Goal: Task Accomplishment & Management: Complete application form

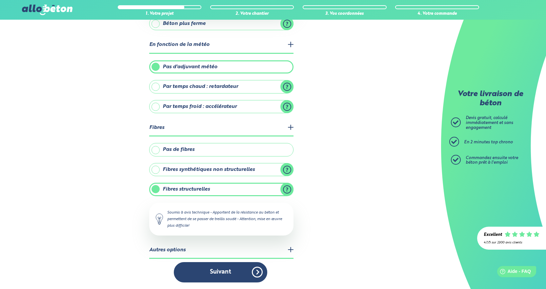
click at [283, 250] on legend "Autres options" at bounding box center [221, 250] width 144 height 17
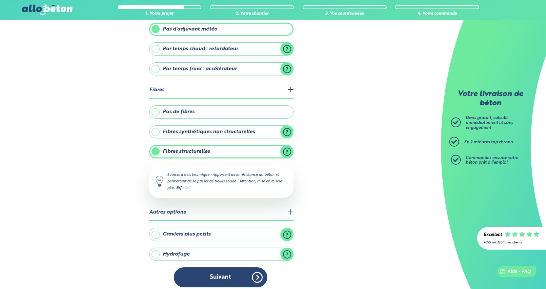
scroll to position [181, 0]
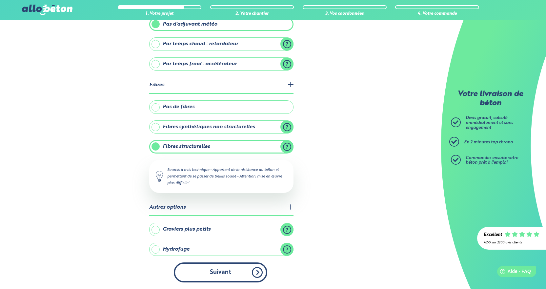
click at [221, 272] on button "Suivant" at bounding box center [220, 272] width 93 height 20
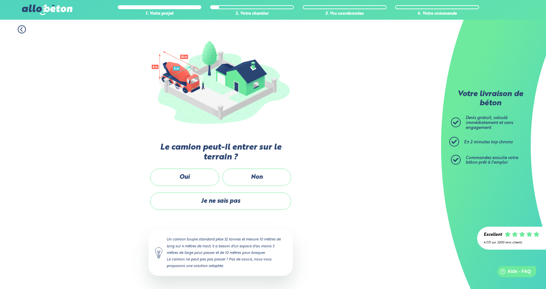
scroll to position [53, 0]
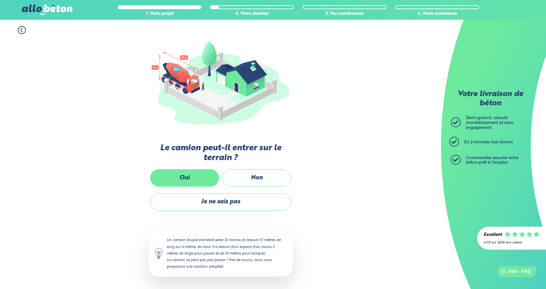
click at [182, 177] on label "Oui" at bounding box center [184, 177] width 69 height 17
click at [0, 0] on input "Oui" at bounding box center [0, 0] width 0 height 0
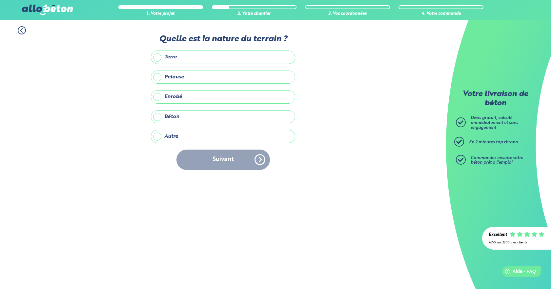
click at [160, 57] on label "Terre" at bounding box center [223, 57] width 144 height 13
click at [0, 0] on input "Terre" at bounding box center [0, 0] width 0 height 0
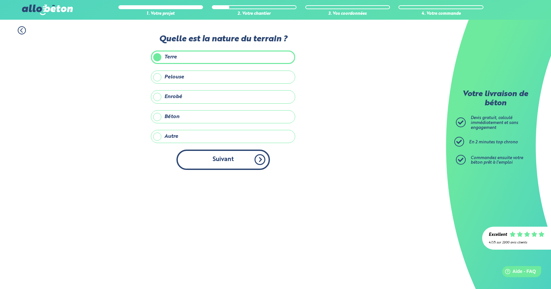
click at [218, 157] on button "Suivant" at bounding box center [222, 160] width 93 height 20
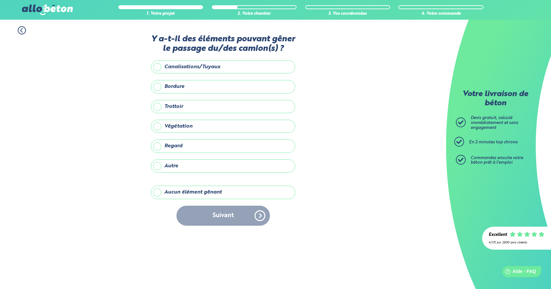
click at [185, 123] on label "Végétation" at bounding box center [223, 126] width 144 height 13
click at [0, 0] on input "Végétation" at bounding box center [0, 0] width 0 height 0
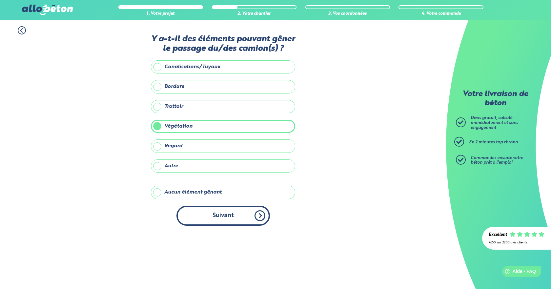
click at [204, 210] on button "Suivant" at bounding box center [222, 216] width 93 height 20
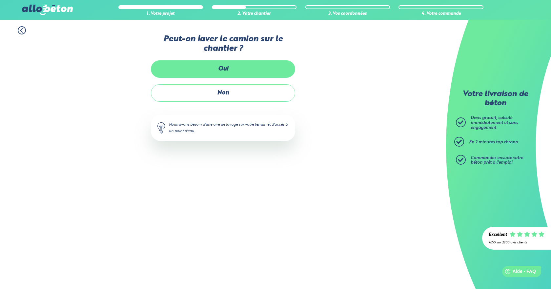
click at [222, 65] on label "Oui" at bounding box center [223, 68] width 144 height 17
click at [0, 0] on input "Oui" at bounding box center [0, 0] width 0 height 0
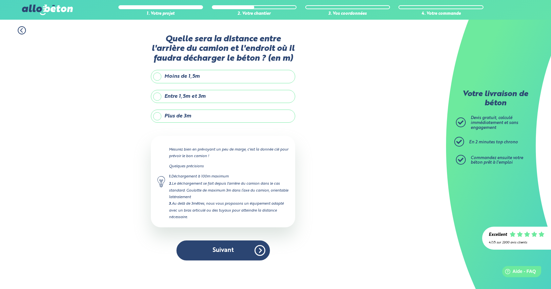
click at [191, 118] on label "Plus de 3m" at bounding box center [223, 116] width 144 height 13
click at [0, 0] on input "Plus de 3m" at bounding box center [0, 0] width 0 height 0
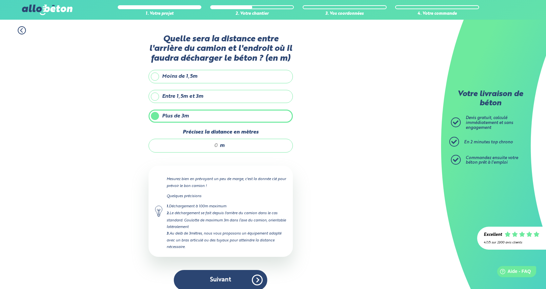
click at [211, 144] on input "Précisez la distance en mètres" at bounding box center [186, 145] width 63 height 7
drag, startPoint x: 217, startPoint y: 144, endPoint x: 210, endPoint y: 144, distance: 6.9
click at [210, 144] on input "15" at bounding box center [186, 145] width 63 height 7
type input "20"
click at [223, 276] on button "Suivant" at bounding box center [220, 280] width 93 height 20
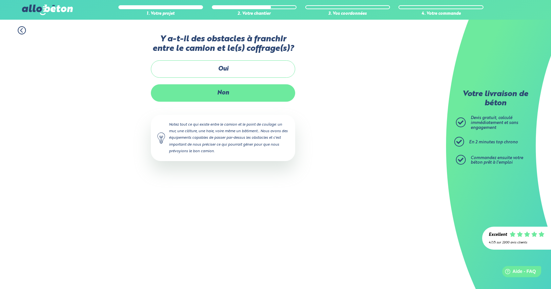
click at [216, 91] on label "Non" at bounding box center [223, 92] width 144 height 17
click at [0, 0] on input "Non" at bounding box center [0, 0] width 0 height 0
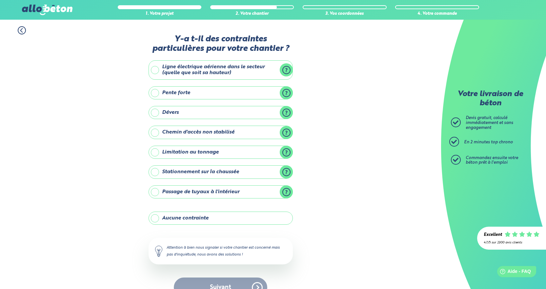
click at [154, 216] on label "Aucune contrainte" at bounding box center [221, 218] width 144 height 13
click at [0, 0] on input "Aucune contrainte" at bounding box center [0, 0] width 0 height 0
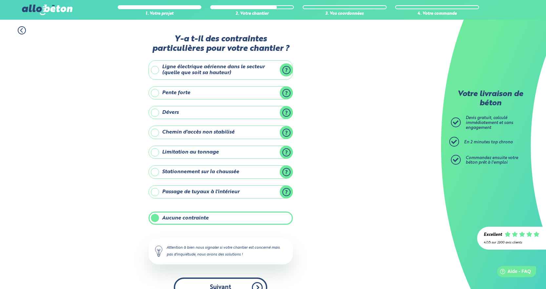
click at [217, 283] on button "Suivant" at bounding box center [220, 287] width 93 height 20
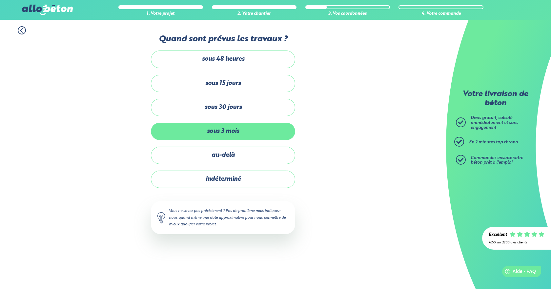
click at [216, 131] on label "sous 3 mois" at bounding box center [223, 131] width 144 height 17
click at [0, 0] on input "sous 3 mois" at bounding box center [0, 0] width 0 height 0
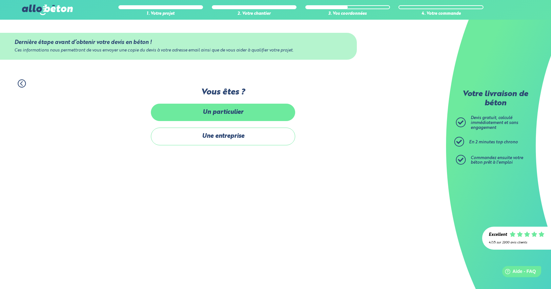
click at [217, 112] on label "Un particulier" at bounding box center [223, 112] width 144 height 17
click at [0, 0] on input "Un particulier" at bounding box center [0, 0] width 0 height 0
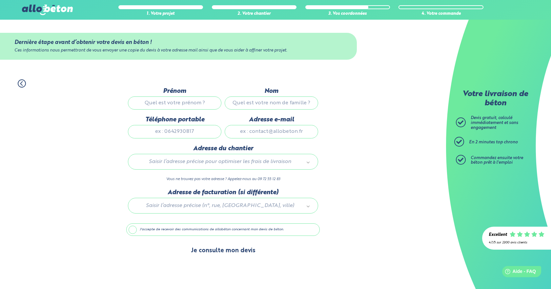
click at [234, 249] on button "Je consulte mon devis" at bounding box center [223, 250] width 78 height 17
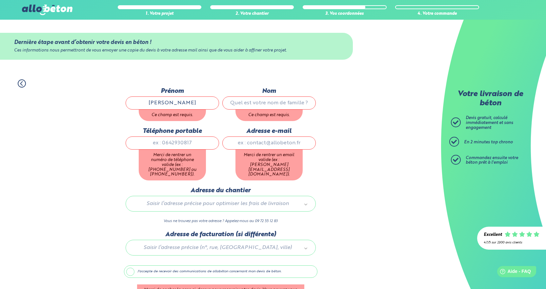
type input "[PERSON_NAME]"
click at [250, 103] on input "Nom" at bounding box center [268, 102] width 93 height 13
type input "[PERSON_NAME]"
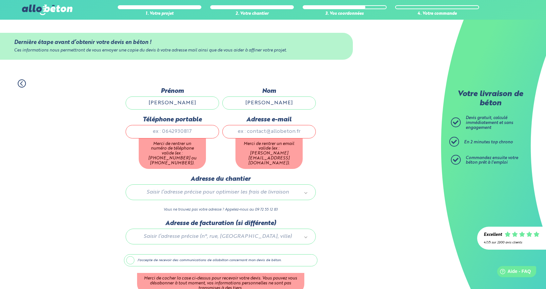
click at [203, 144] on div "Téléphone portable Merci de rentrer un numéro de téléphone valide (ex : [PHONE_…" at bounding box center [172, 145] width 97 height 59
type input "0756894741"
click at [250, 131] on input "Adresse e-mail" at bounding box center [268, 131] width 93 height 13
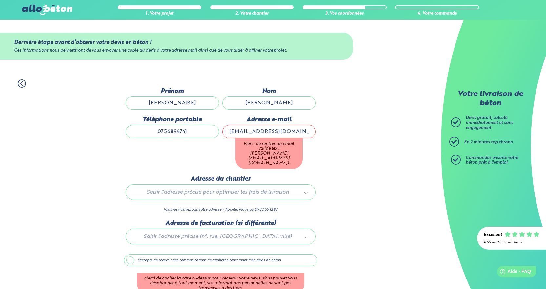
type input "[EMAIL_ADDRESS][DOMAIN_NAME]"
click at [333, 152] on div "1. Votre projet 2. Votre chantier 3. Vos coordonnées 4. Votre commande Dernière…" at bounding box center [220, 198] width 441 height 251
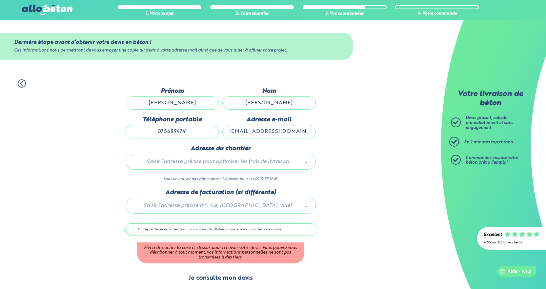
click at [224, 276] on button "Je consulte mon devis" at bounding box center [221, 278] width 78 height 17
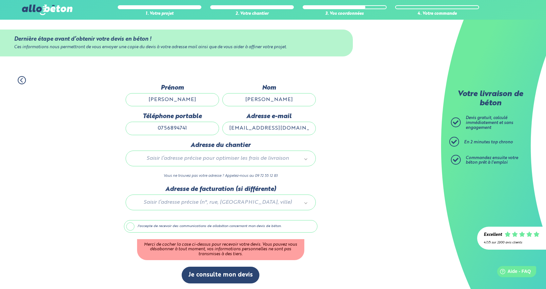
scroll to position [4, 0]
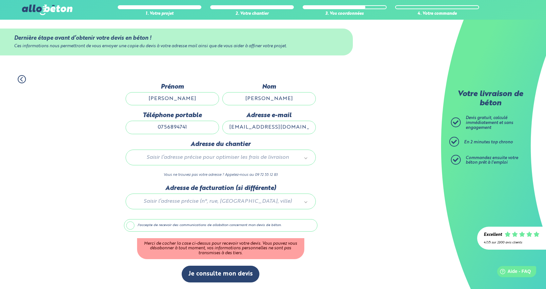
click at [131, 226] on label "J'accepte de recevoir des communications de allobéton concernant mon devis de b…" at bounding box center [221, 225] width 194 height 12
click at [0, 0] on input "J'accepte de recevoir des communications de allobéton concernant mon devis de b…" at bounding box center [0, 0] width 0 height 0
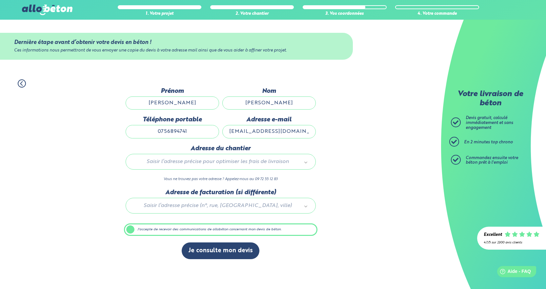
scroll to position [0, 0]
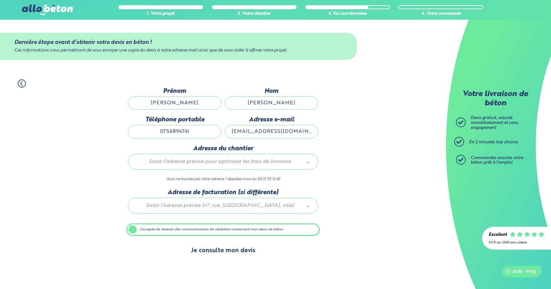
click at [224, 249] on button "Je consulte mon devis" at bounding box center [223, 250] width 78 height 17
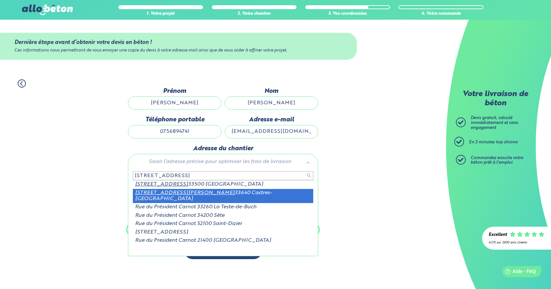
type input "[STREET_ADDRESS]"
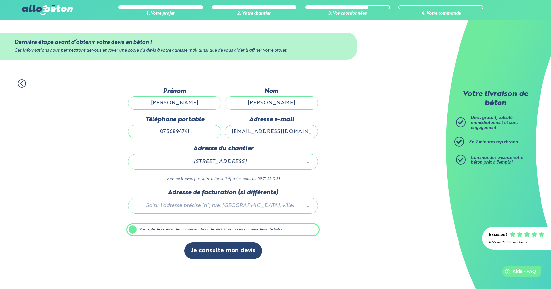
click at [350, 189] on div "1. Votre projet 2. Votre chantier 3. Vos coordonnées 4. Votre commande Dernière…" at bounding box center [223, 169] width 446 height 193
click at [259, 206] on div at bounding box center [223, 204] width 194 height 31
click at [231, 229] on label "J'accepte de recevoir des communications de allobéton concernant mon devis de b…" at bounding box center [223, 229] width 194 height 12
click at [0, 0] on input "J'accepte de recevoir des communications de allobéton concernant mon devis de b…" at bounding box center [0, 0] width 0 height 0
click at [210, 230] on label "J'accepte de recevoir des communications de allobéton concernant mon devis de b…" at bounding box center [223, 229] width 194 height 12
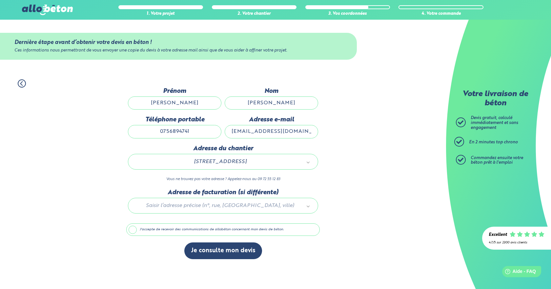
click at [0, 0] on input "J'accepte de recevoir des communications de allobéton concernant mon devis de b…" at bounding box center [0, 0] width 0 height 0
click at [361, 8] on div at bounding box center [337, 7] width 63 height 3
click at [351, 184] on div "1. Votre projet 2. Votre chantier 3. Vos coordonnées 4. Votre commande Dernière…" at bounding box center [223, 169] width 446 height 193
drag, startPoint x: 156, startPoint y: 161, endPoint x: 173, endPoint y: 162, distance: 16.7
drag, startPoint x: 157, startPoint y: 161, endPoint x: 213, endPoint y: 157, distance: 55.3
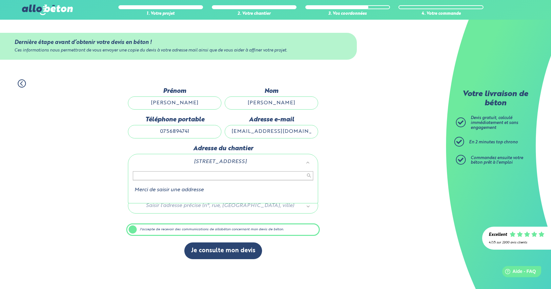
drag, startPoint x: 285, startPoint y: 161, endPoint x: 209, endPoint y: 165, distance: 76.9
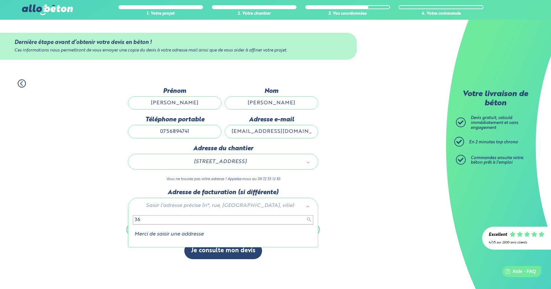
type input "3"
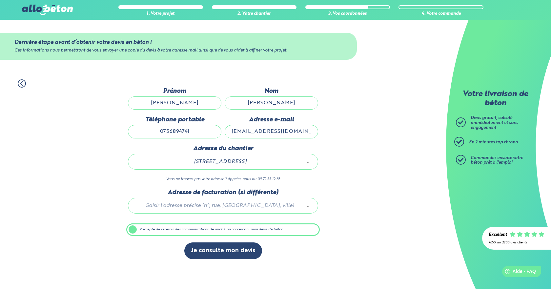
click at [380, 229] on div "1. Votre projet 2. Votre chantier 3. Vos coordonnées 4. Votre commande Dernière…" at bounding box center [223, 169] width 446 height 193
click at [20, 84] on icon at bounding box center [22, 83] width 8 height 8
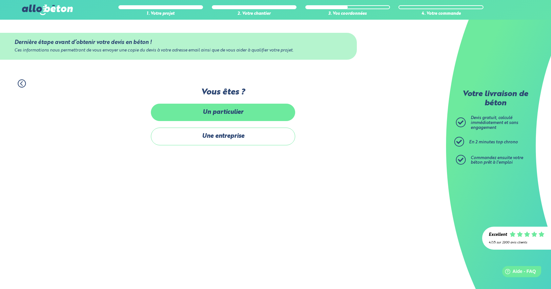
click at [203, 114] on label "Un particulier" at bounding box center [223, 112] width 144 height 17
click at [0, 0] on input "Un particulier" at bounding box center [0, 0] width 0 height 0
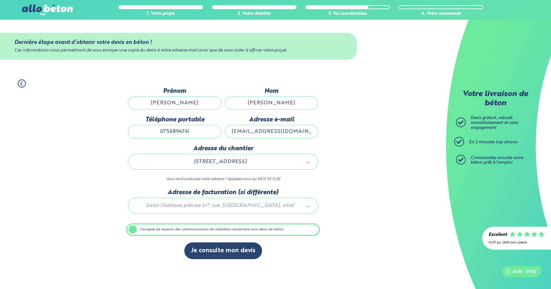
click at [168, 230] on label "J'accepte de recevoir des communications de allobéton concernant mon devis de b…" at bounding box center [223, 229] width 194 height 12
click at [0, 0] on input "J'accepte de recevoir des communications de allobéton concernant mon devis de b…" at bounding box center [0, 0] width 0 height 0
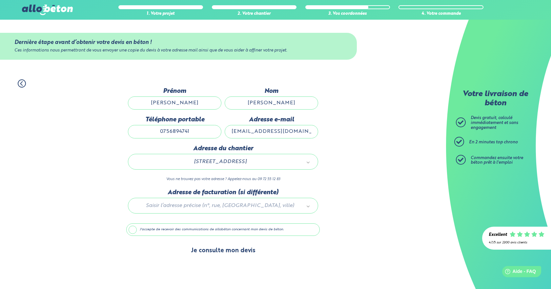
click at [219, 250] on button "Je consulte mon devis" at bounding box center [223, 250] width 78 height 17
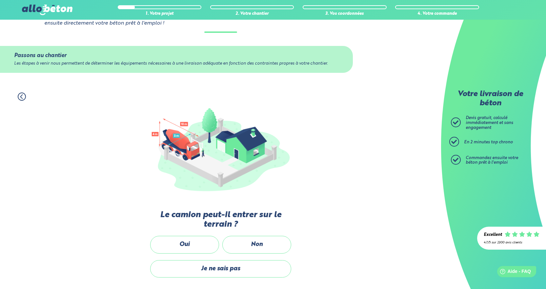
scroll to position [181, 0]
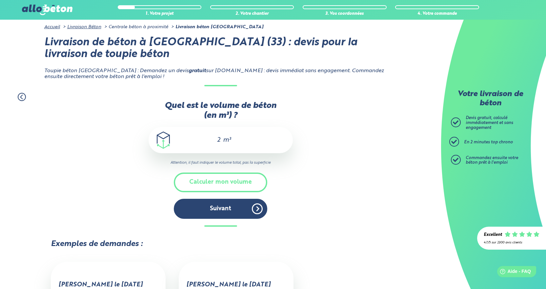
scroll to position [66, 0]
